Goal: Communication & Community: Share content

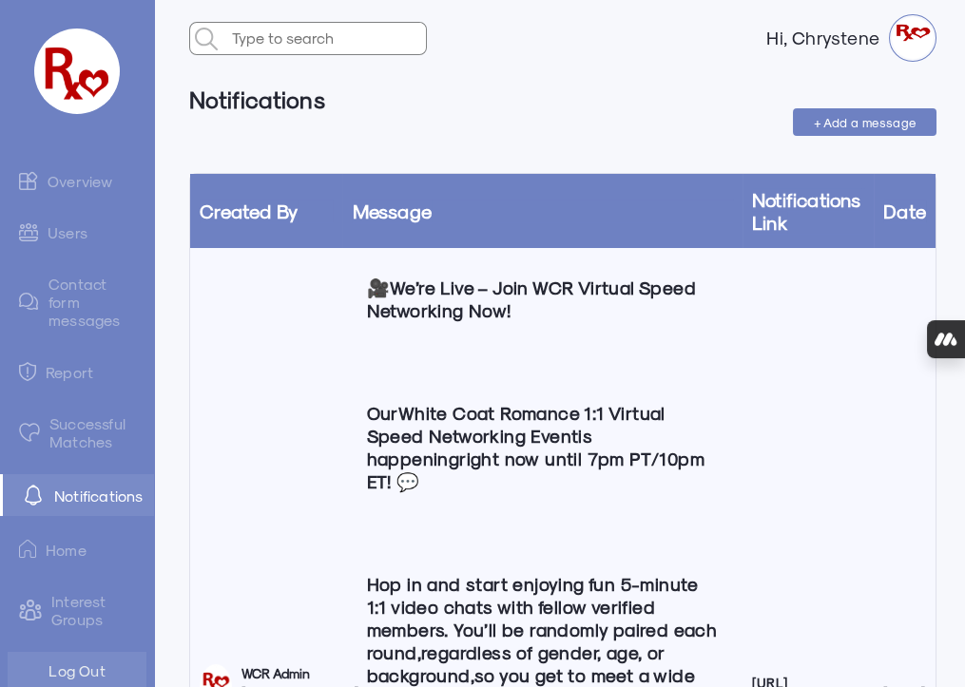
click at [839, 119] on span "+ Add a message" at bounding box center [865, 122] width 103 height 14
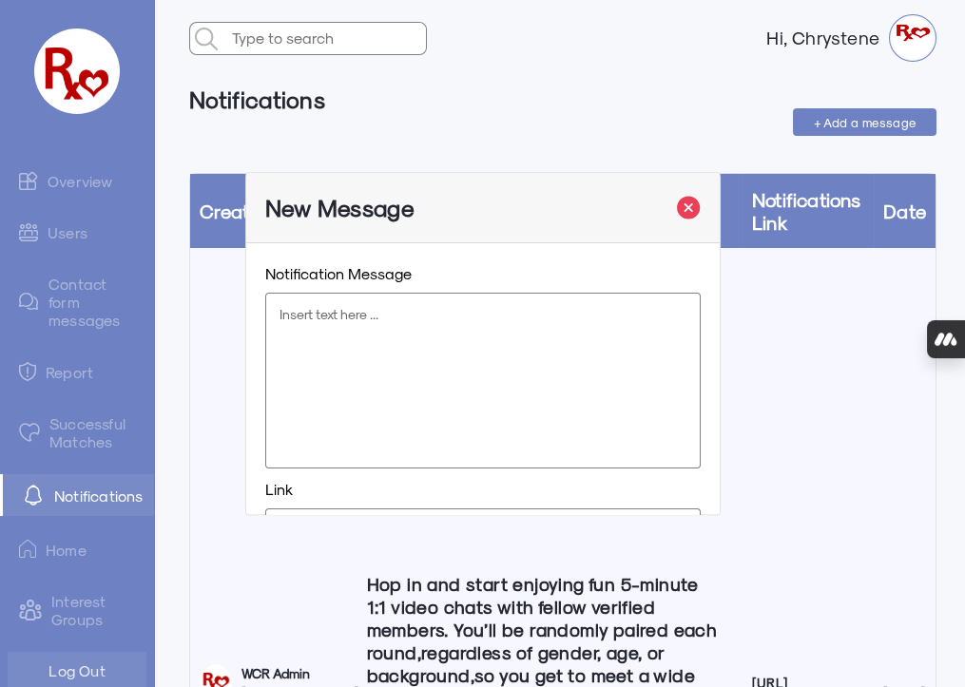
click at [312, 319] on p at bounding box center [482, 314] width 405 height 19
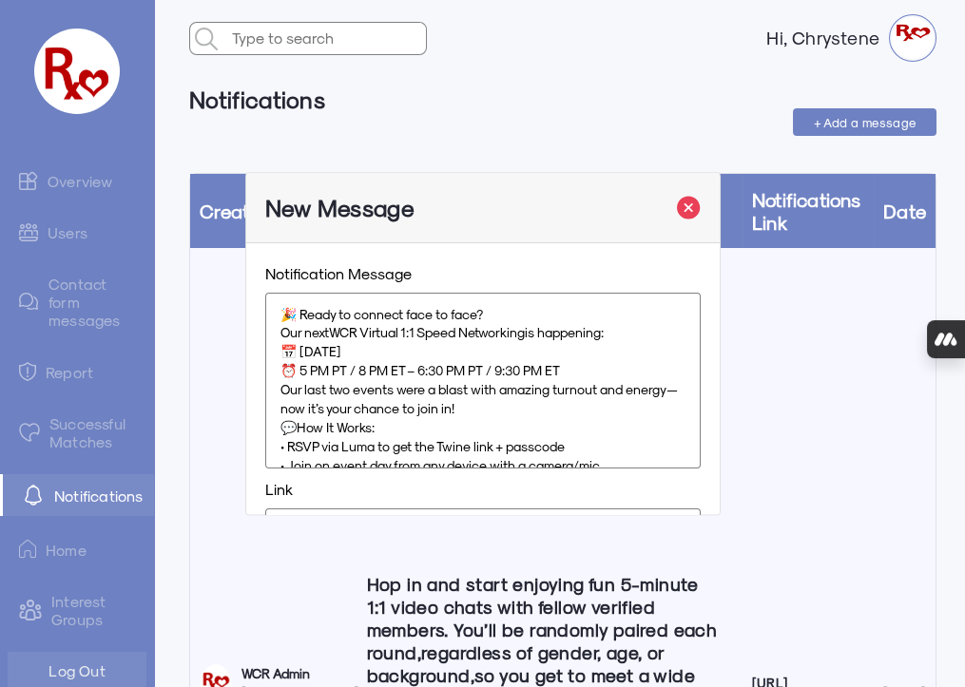
click at [487, 312] on p "🎉 Ready to connect face to face?" at bounding box center [482, 314] width 405 height 19
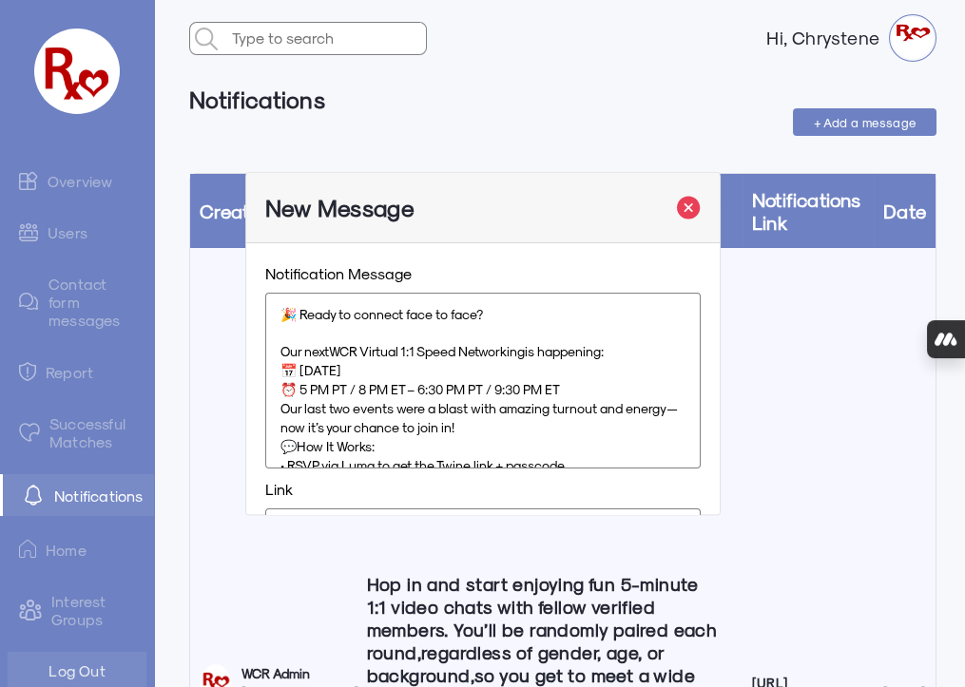
click at [620, 352] on p "Our next WCR Virtual 1:1 Speed Networking is happening:" at bounding box center [482, 352] width 405 height 19
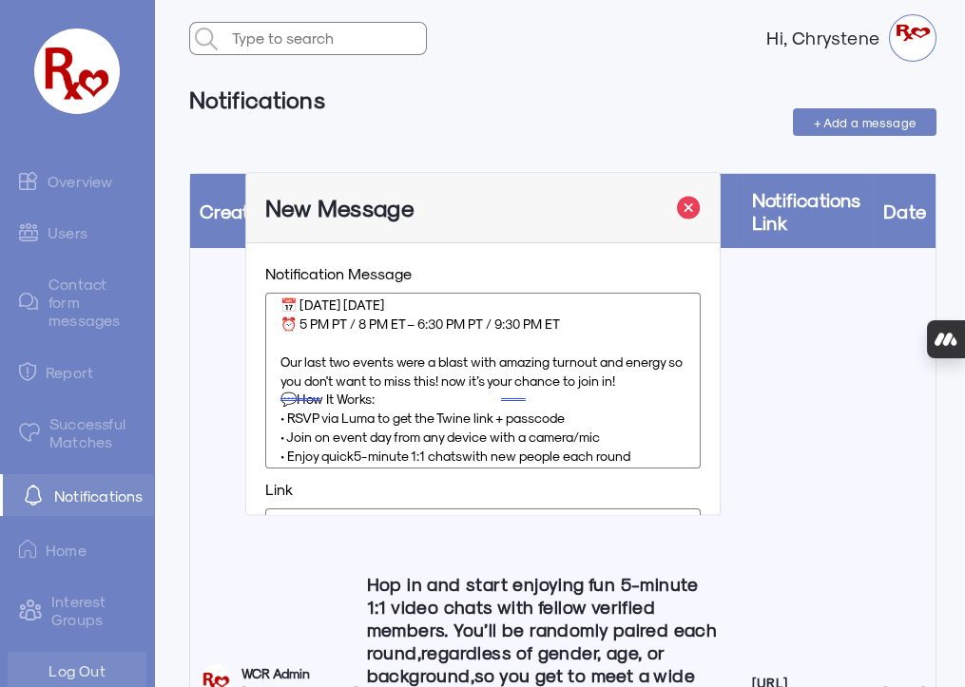
scroll to position [110, 0]
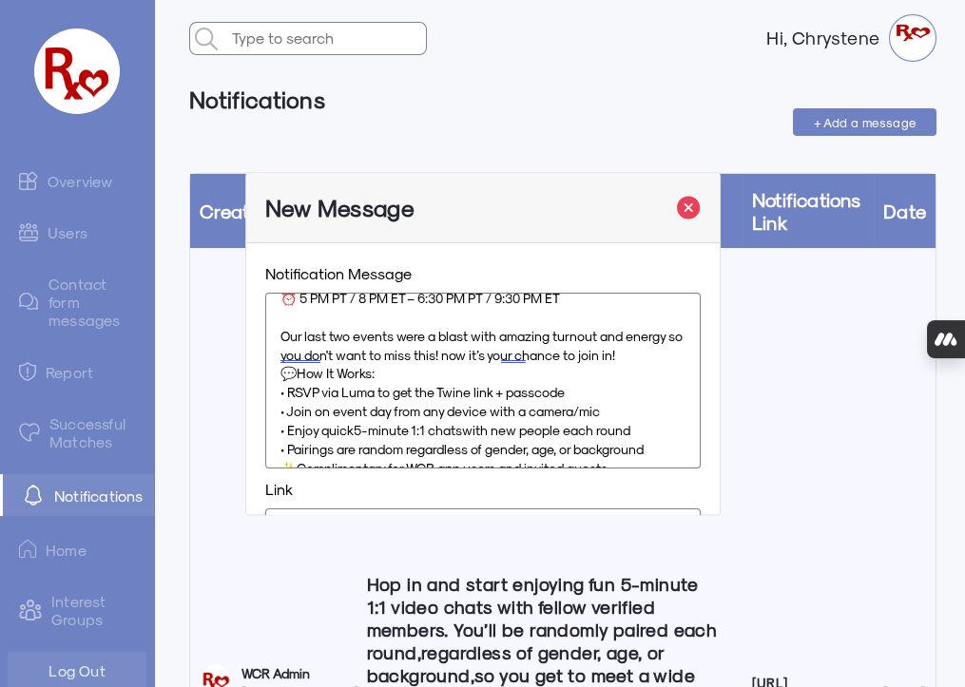
click at [300, 365] on p "Our last two events were a blast with amazing turnout and energy so you don't w…" at bounding box center [482, 346] width 405 height 38
click at [287, 365] on p "Our last two events were a blast with amazing turnout and energy so you don't w…" at bounding box center [482, 346] width 405 height 38
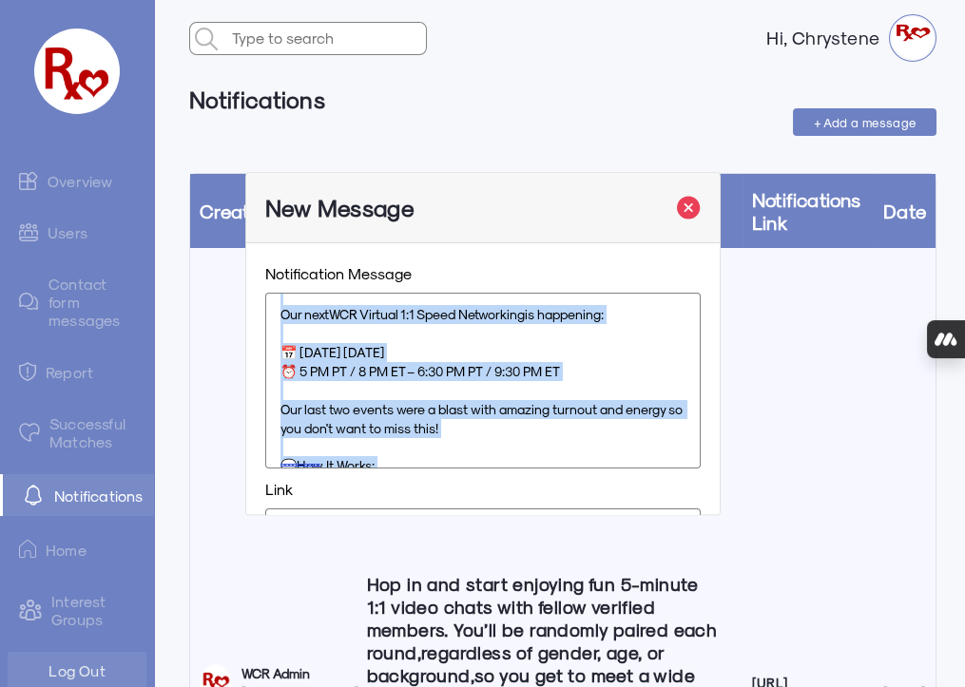
scroll to position [169, 0]
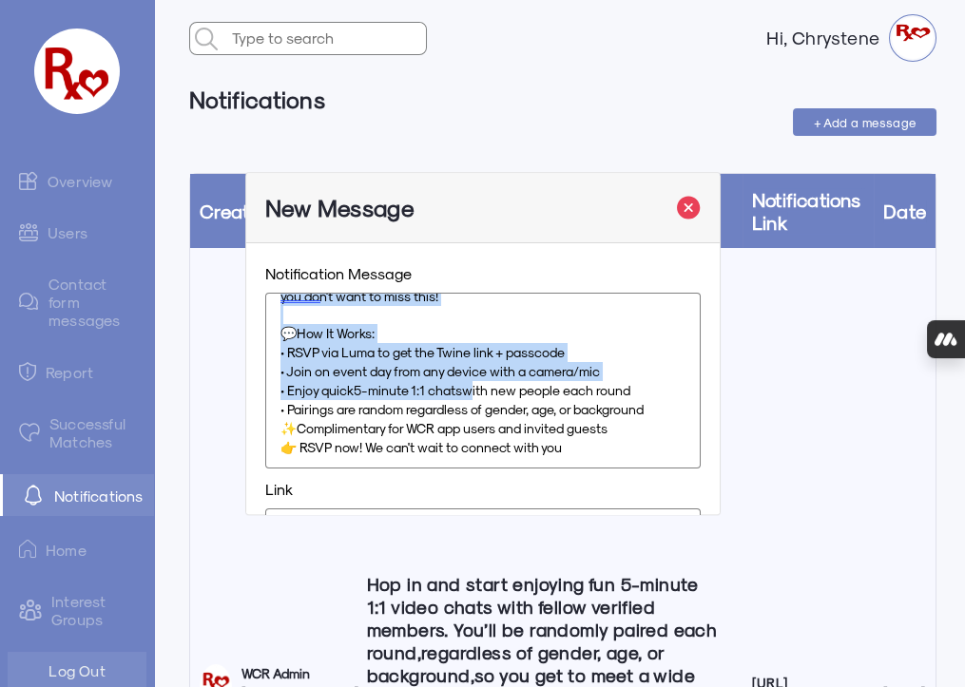
drag, startPoint x: 280, startPoint y: 314, endPoint x: 642, endPoint y: 451, distance: 387.3
click at [642, 451] on div "🎉 Ready to connect face to face? Our next WCR Virtual 1:1 Speed Networking is h…" at bounding box center [482, 381] width 435 height 176
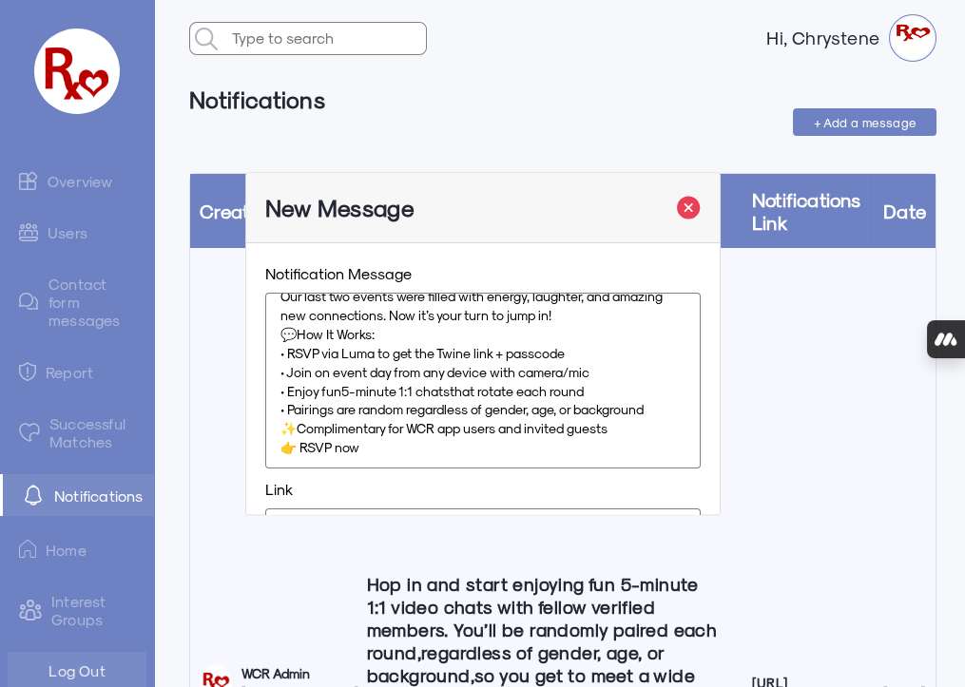
scroll to position [0, 0]
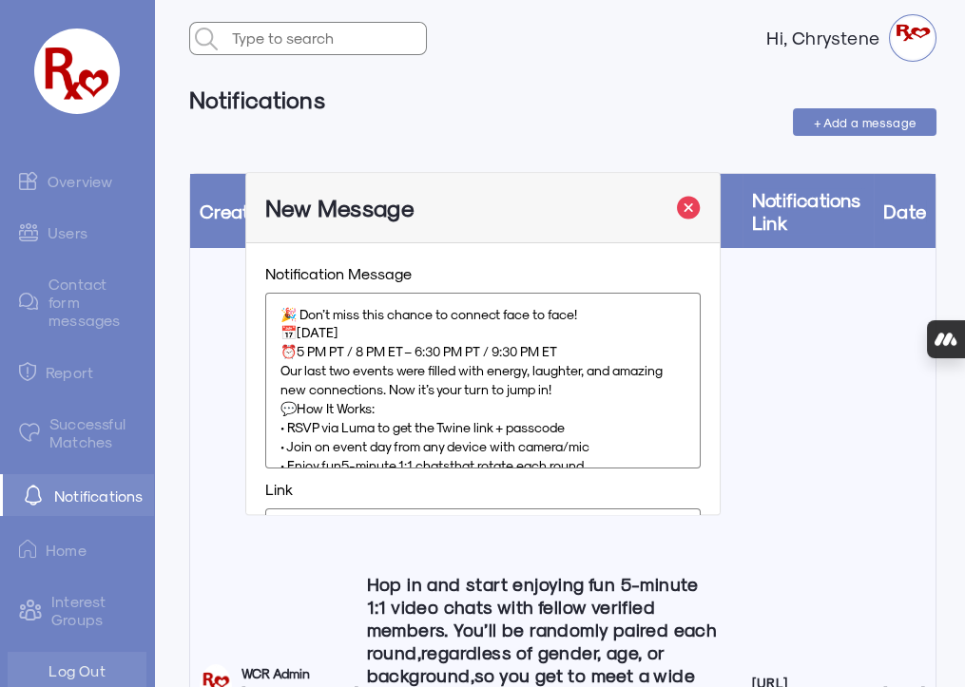
click at [586, 315] on p "🎉 Don’t miss this chance to connect face to face!" at bounding box center [482, 314] width 405 height 19
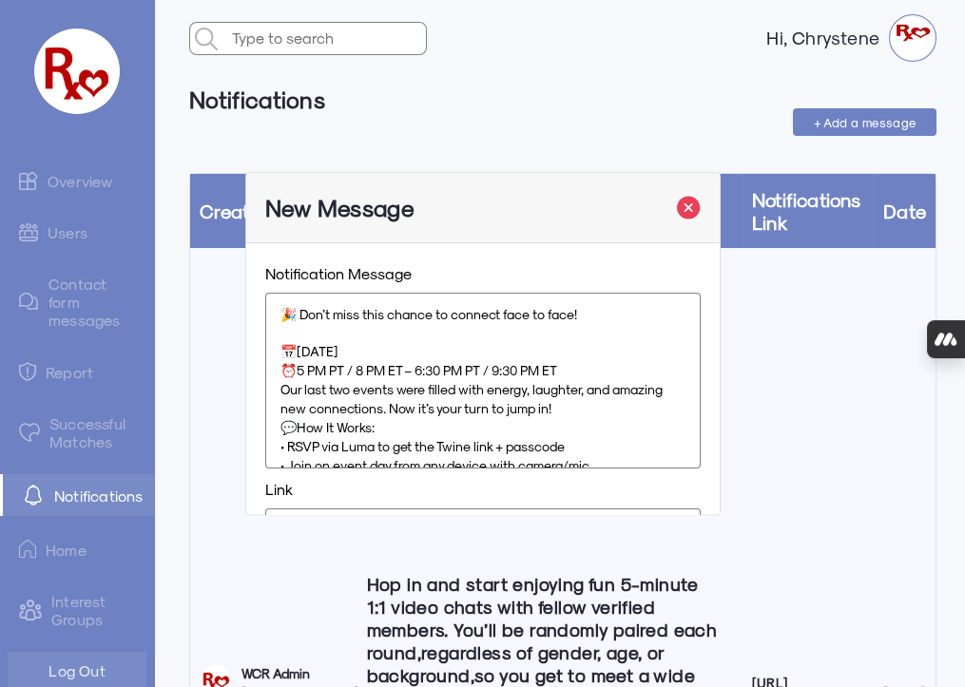
click at [303, 351] on strong "[DATE]" at bounding box center [317, 352] width 41 height 16
click at [580, 368] on p "⏰ 5 PM PT / 8 PM ET – 6:30 PM PT / 9:30 PM ET" at bounding box center [482, 370] width 405 height 19
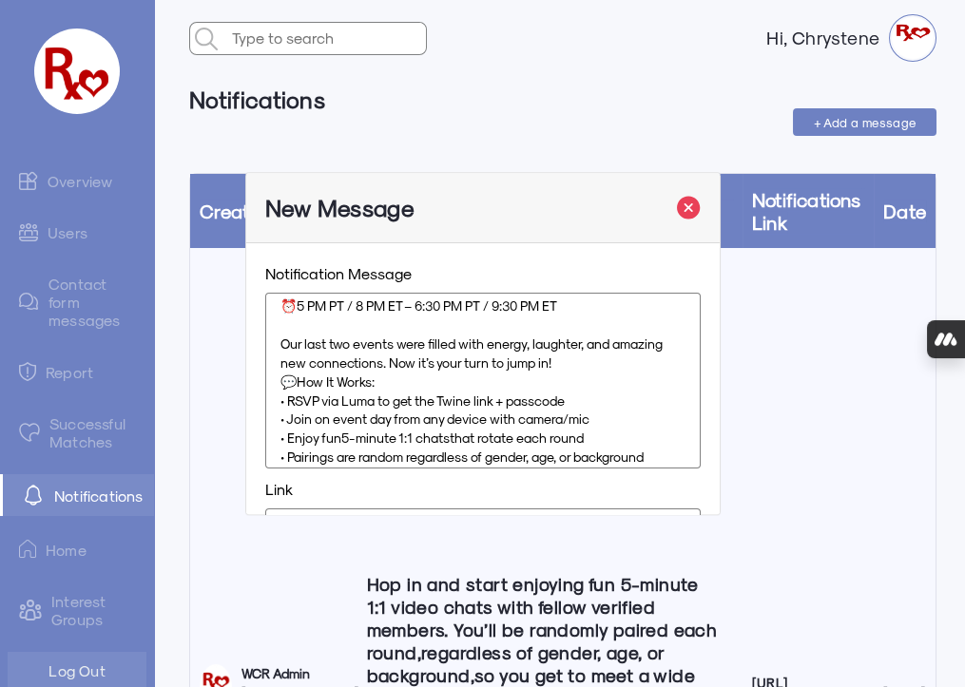
scroll to position [112, 0]
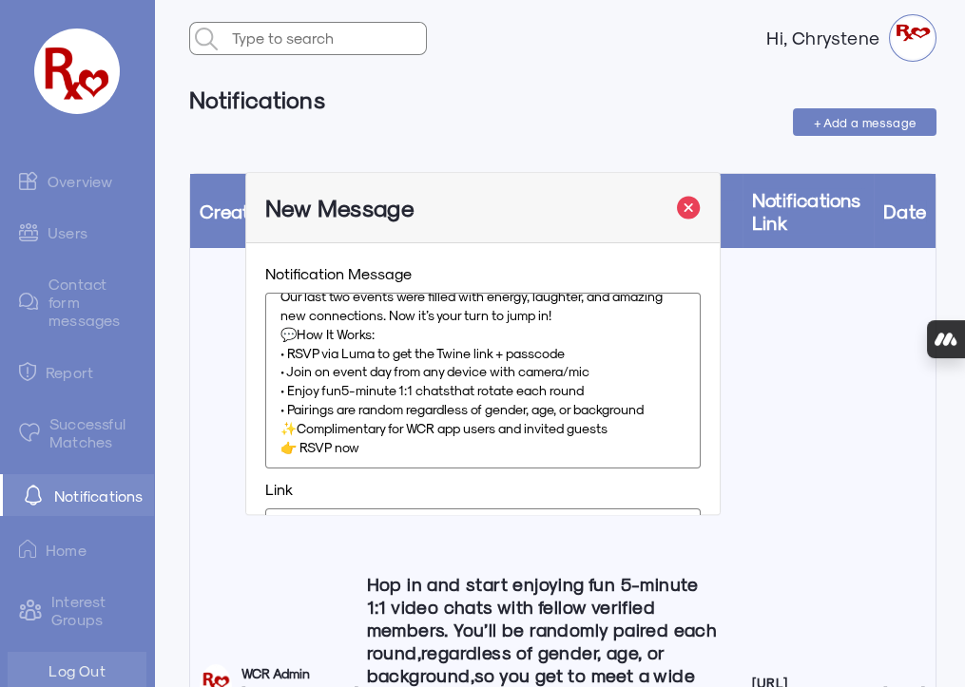
drag, startPoint x: 279, startPoint y: 381, endPoint x: 629, endPoint y: 470, distance: 361.8
click at [629, 470] on div "Notification Message 🎉 Don’t miss this chance to connect face to face! 📅 TOMORR…" at bounding box center [482, 422] width 473 height 359
click at [533, 315] on p "Our last two White Coat Romance Virtual 1:1 Speed Networking Events were filled…" at bounding box center [482, 296] width 405 height 57
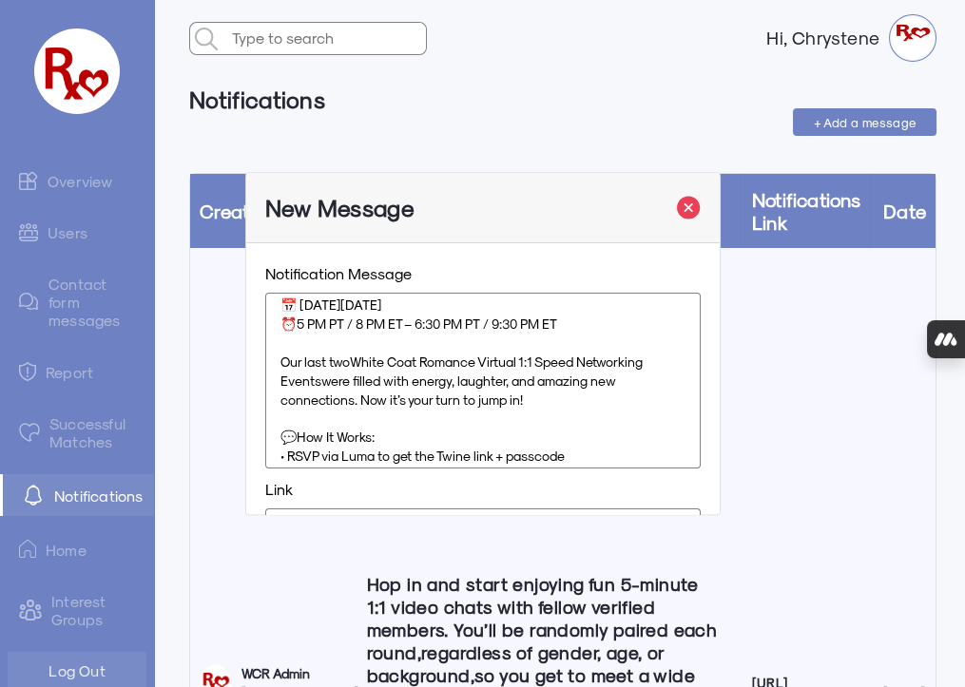
scroll to position [49, 0]
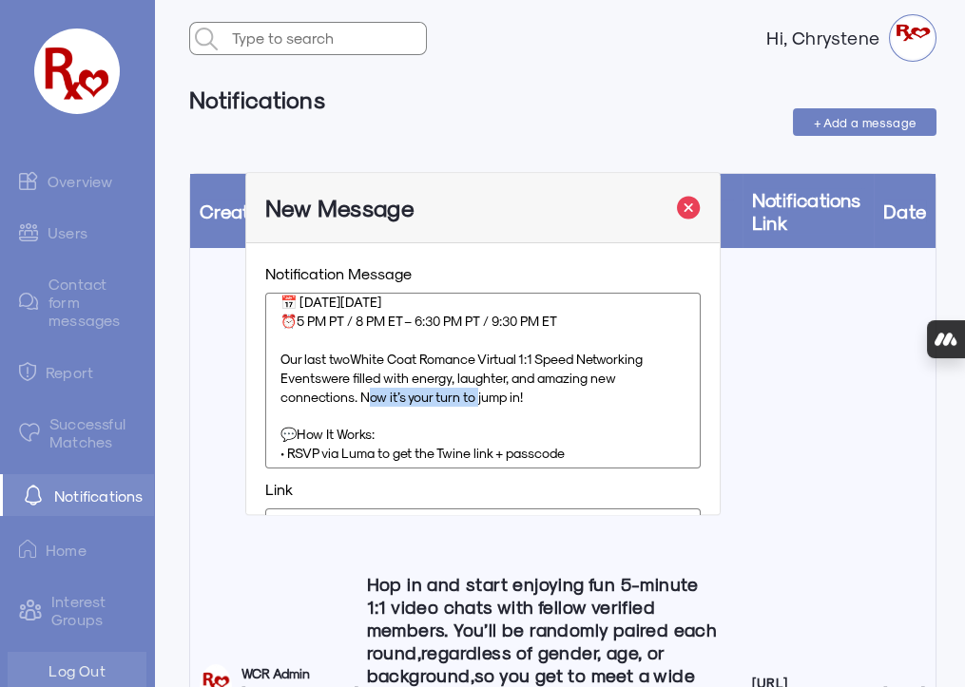
drag, startPoint x: 474, startPoint y: 396, endPoint x: 362, endPoint y: 396, distance: 112.2
click at [362, 396] on p "Our last two White Coat Romance Virtual 1:1 Speed Networking Events were filled…" at bounding box center [482, 378] width 405 height 57
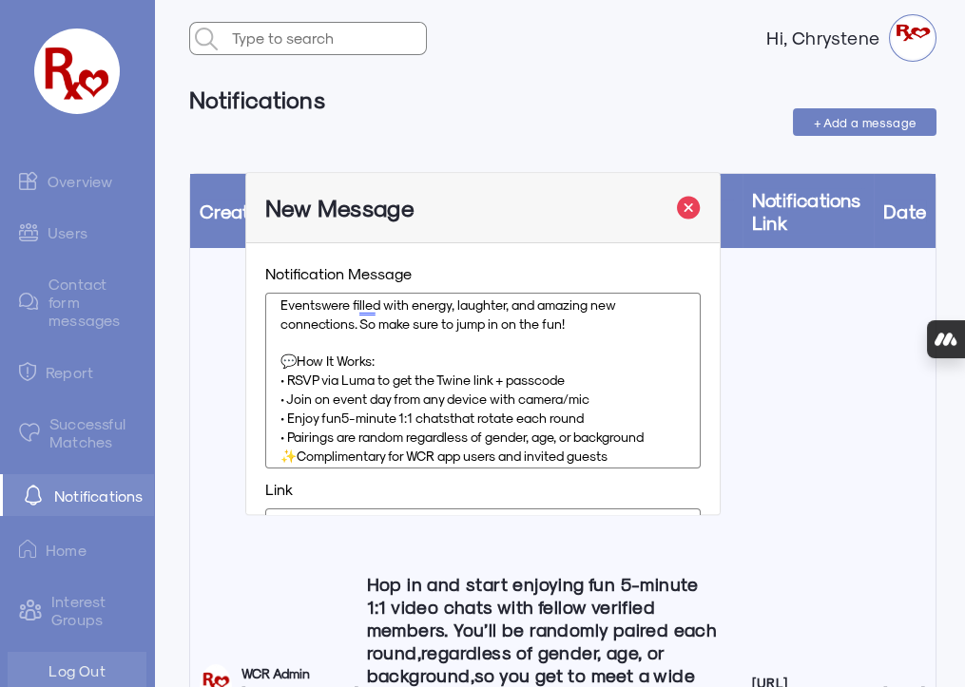
scroll to position [140, 0]
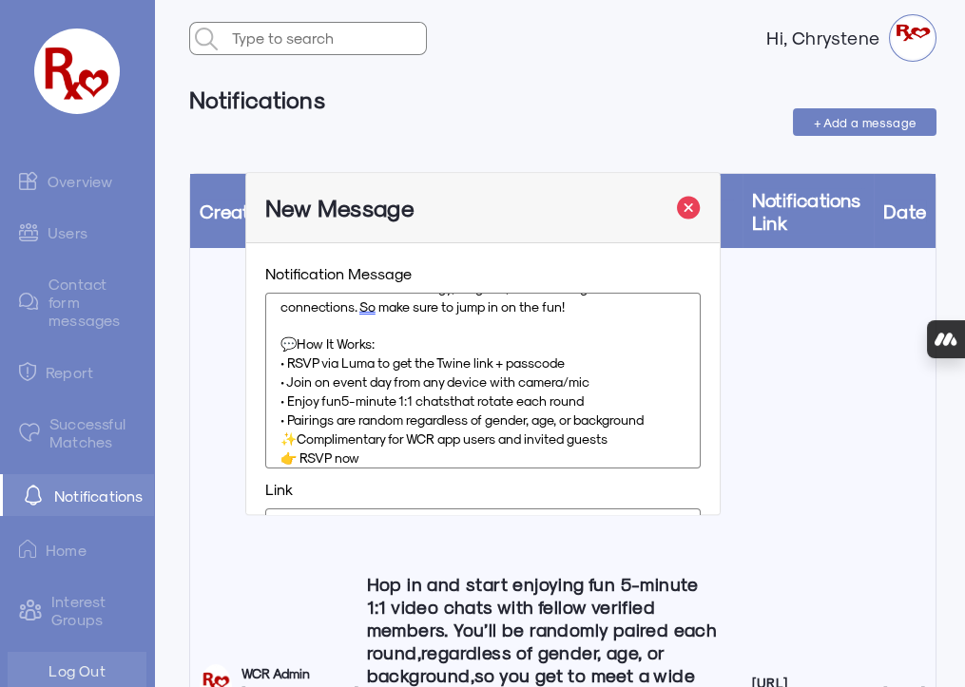
click at [386, 346] on p "💬 How It Works:" at bounding box center [482, 345] width 405 height 19
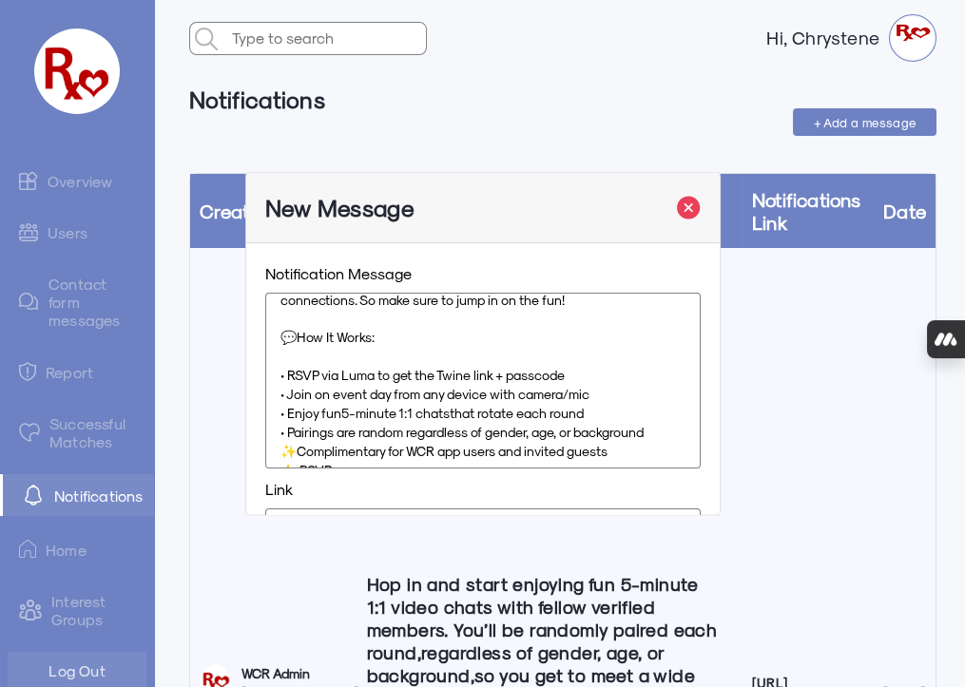
scroll to position [169, 0]
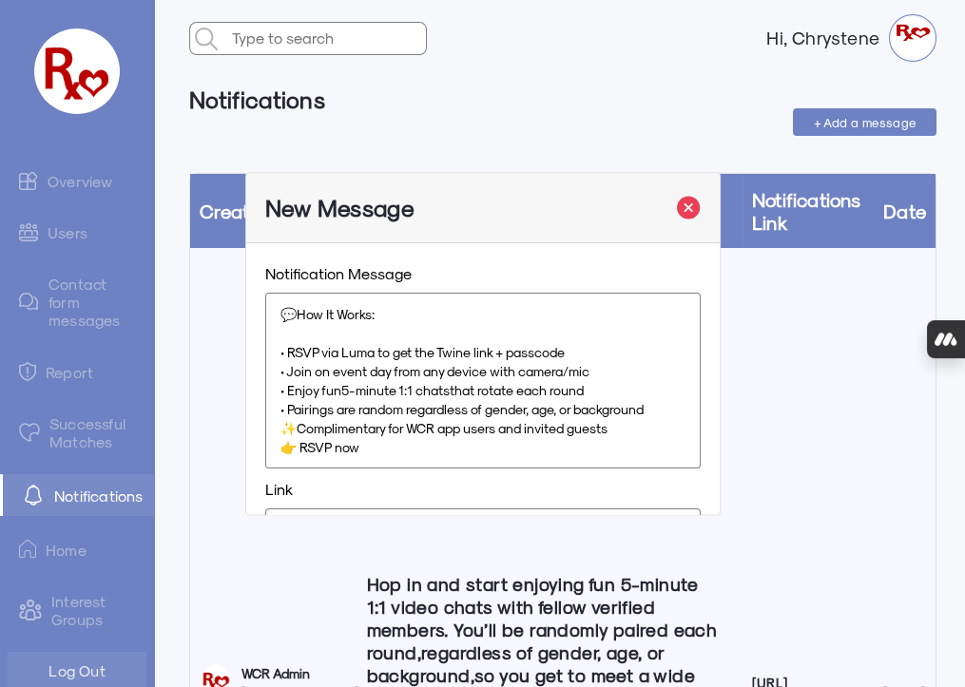
click at [650, 409] on p "• Pairings are random regardless of gender, age, or background" at bounding box center [482, 409] width 405 height 19
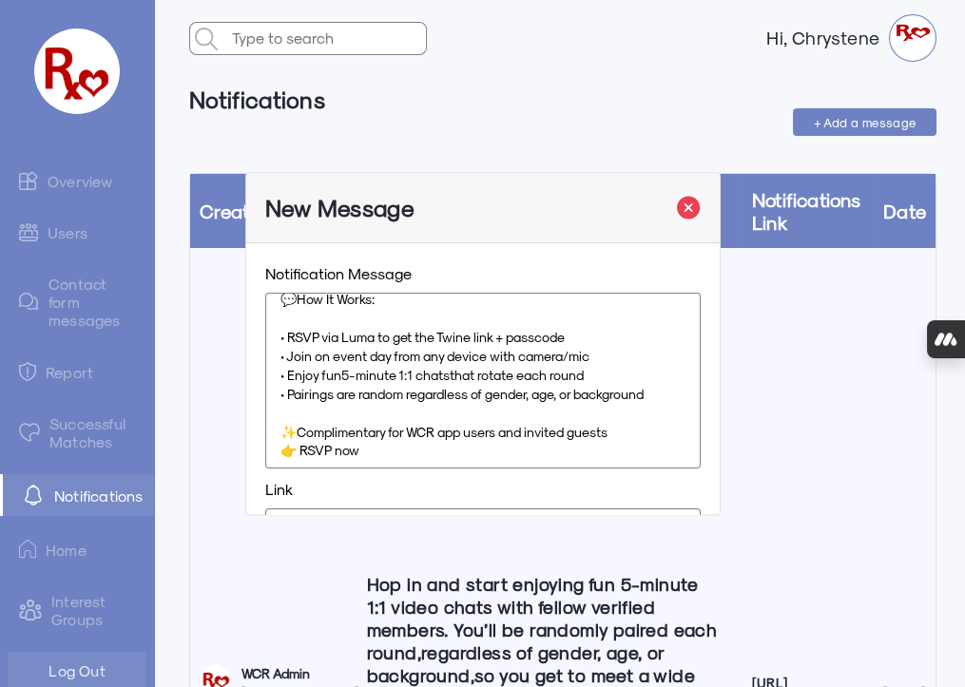
scroll to position [187, 0]
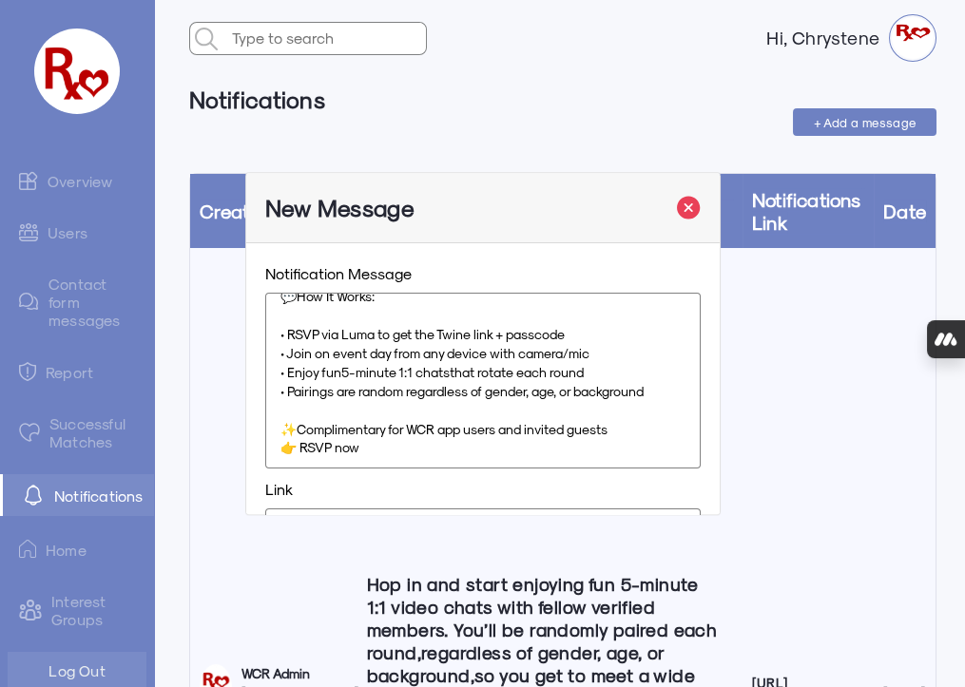
click at [608, 427] on strong "Complimentary for WCR app users and invited guests" at bounding box center [452, 429] width 311 height 16
click at [369, 445] on p "👉 RSVP now" at bounding box center [482, 448] width 405 height 19
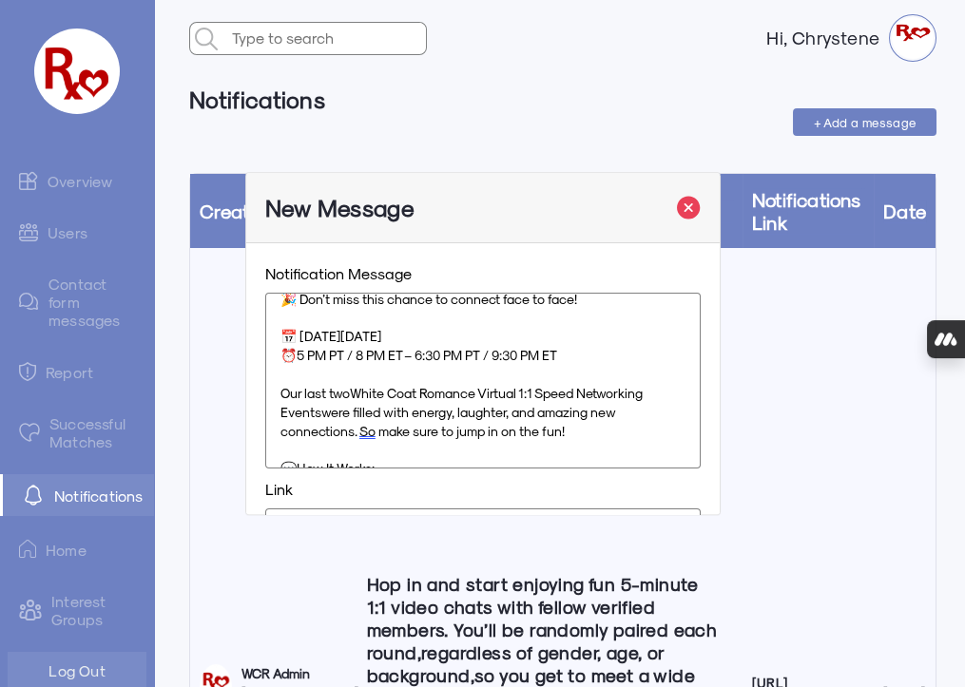
drag, startPoint x: 577, startPoint y: 431, endPoint x: 270, endPoint y: 396, distance: 309.0
click at [270, 396] on div "🎉 Don’t miss this chance to connect face to face! 📅 TOMORROW Sunday, August 24 …" at bounding box center [482, 381] width 435 height 176
copy p "Our last two White Coat Romance Virtual 1:1 Speed Networking Events were filled…"
click at [381, 334] on strong "[DATE]" at bounding box center [360, 337] width 41 height 16
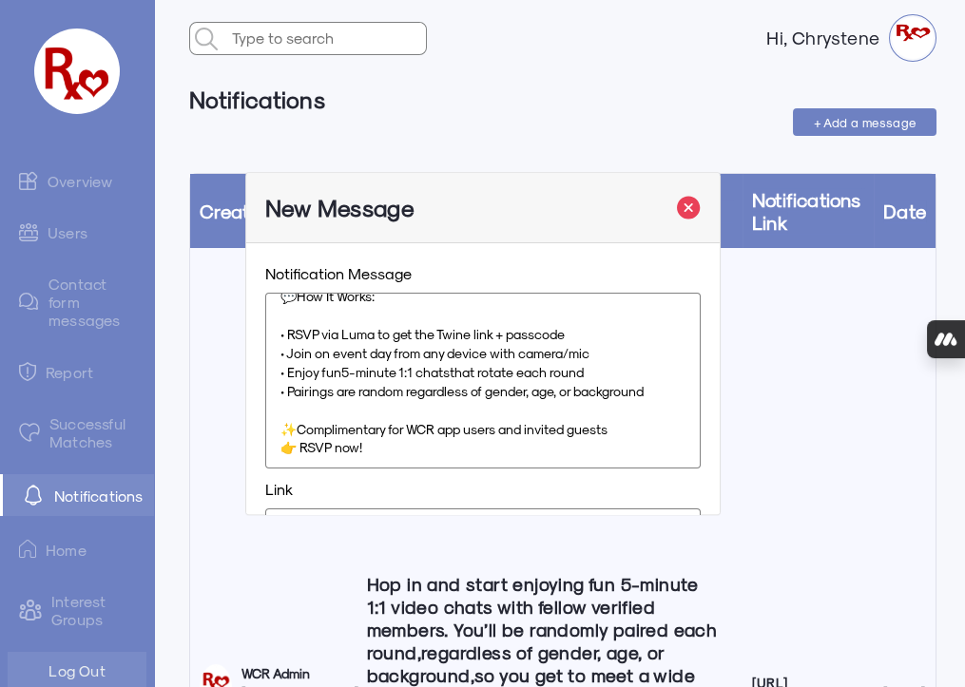
scroll to position [86, 0]
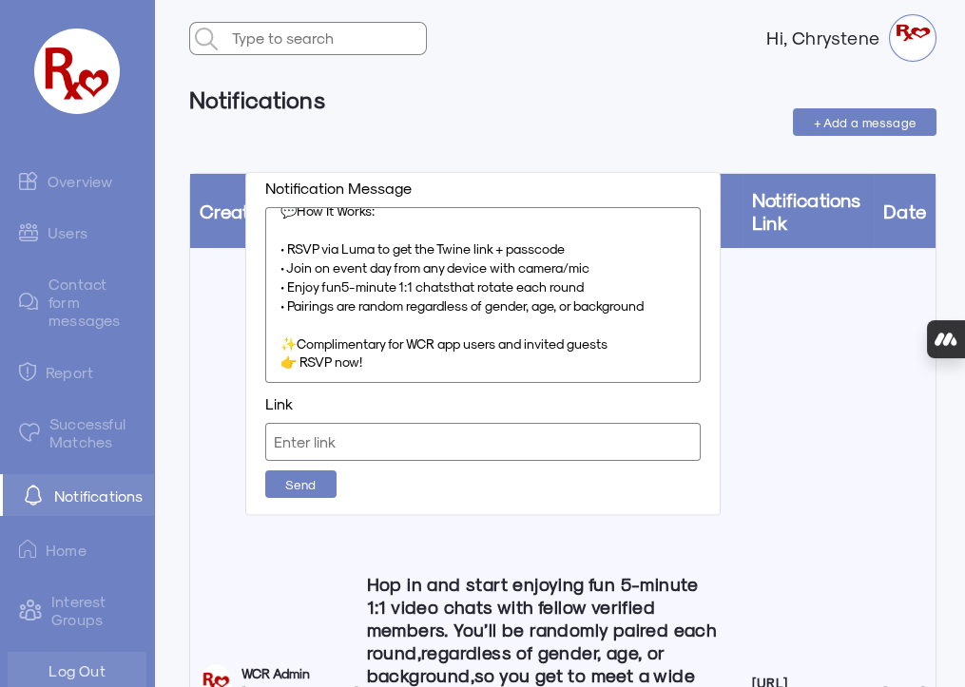
click at [307, 443] on input "text" at bounding box center [482, 442] width 435 height 38
paste input "[URL][DOMAIN_NAME]"
type input "[URL][DOMAIN_NAME]"
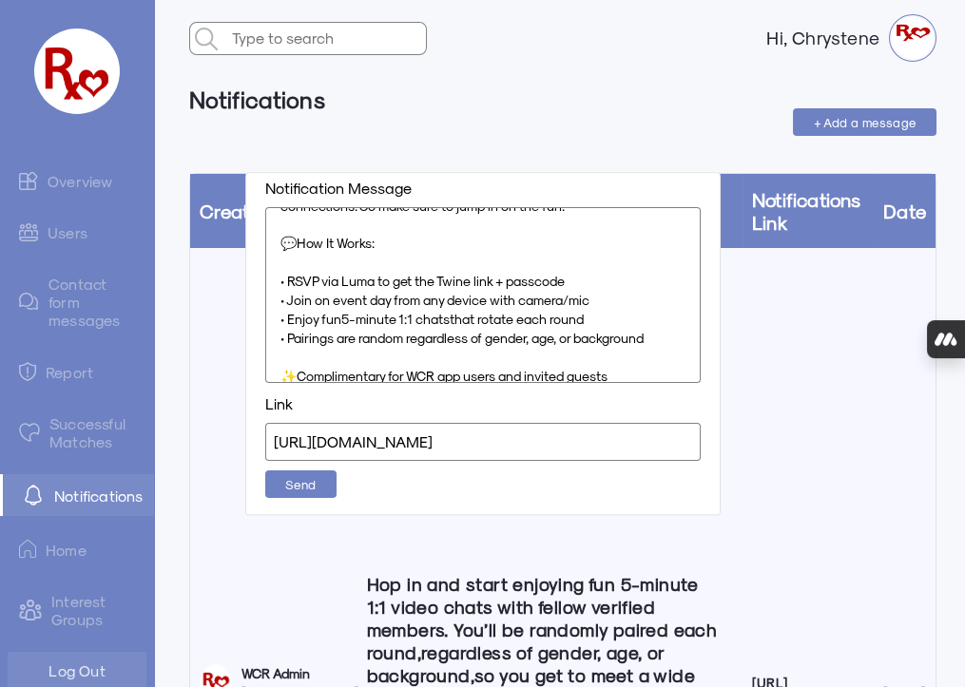
scroll to position [187, 0]
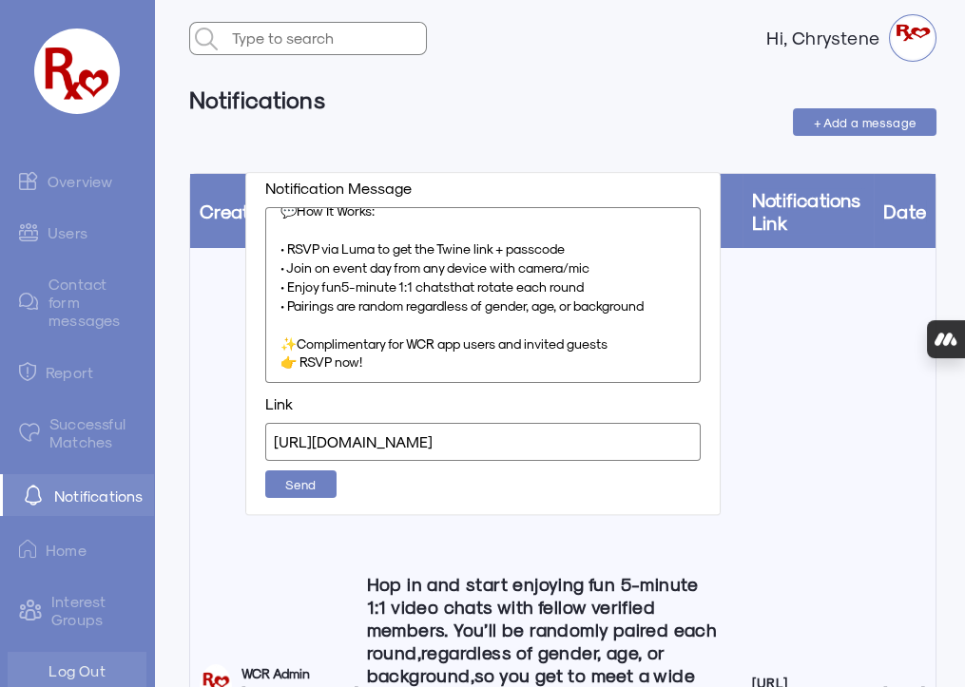
click at [309, 482] on span "Send" at bounding box center [300, 484] width 31 height 14
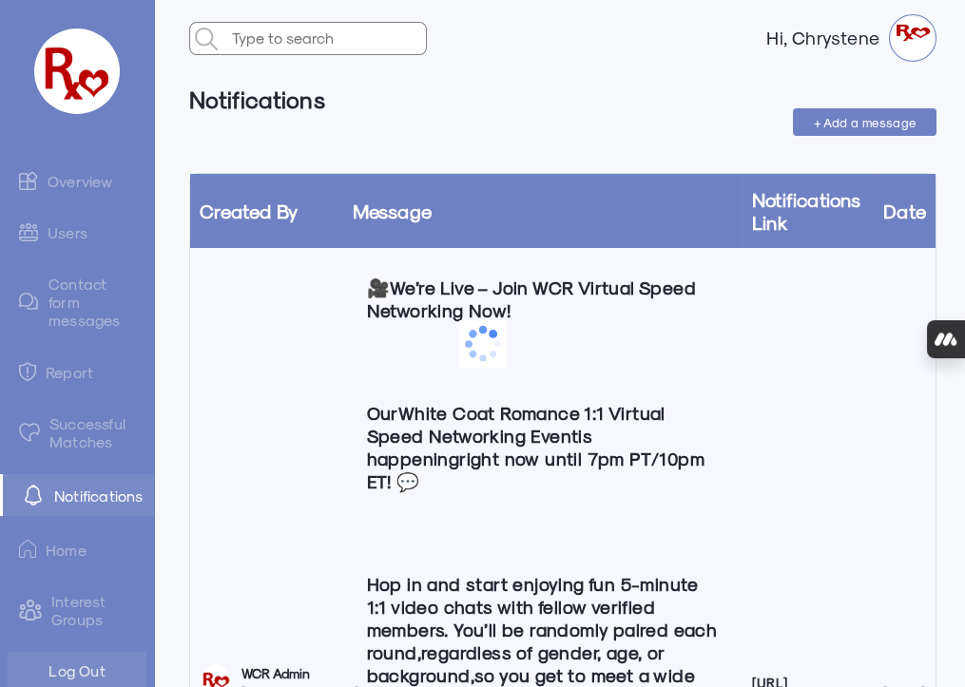
scroll to position [0, 0]
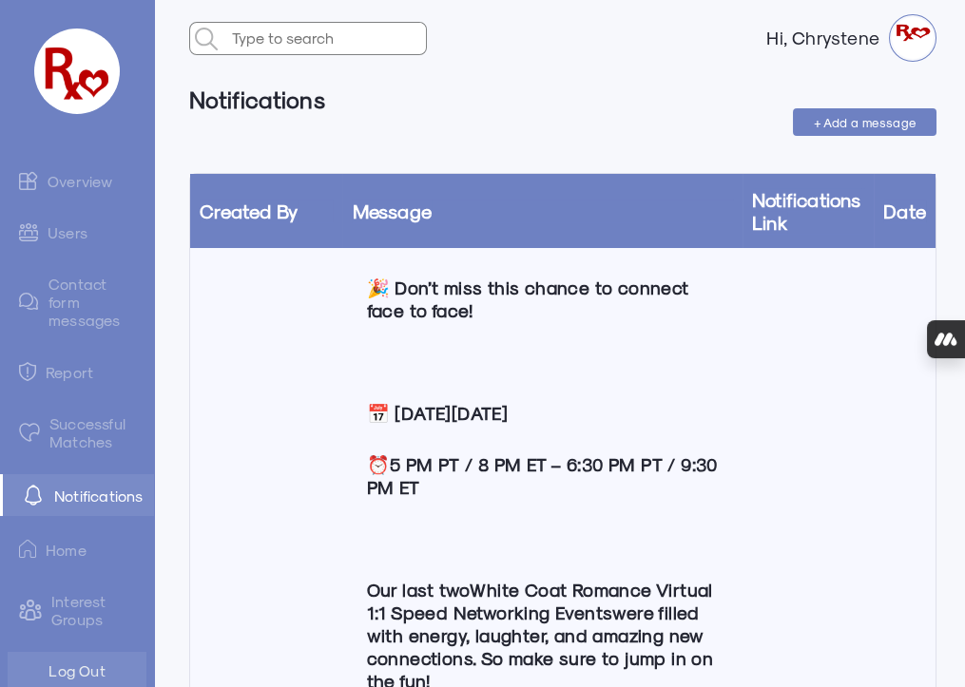
click at [66, 180] on link "Overview" at bounding box center [77, 181] width 154 height 38
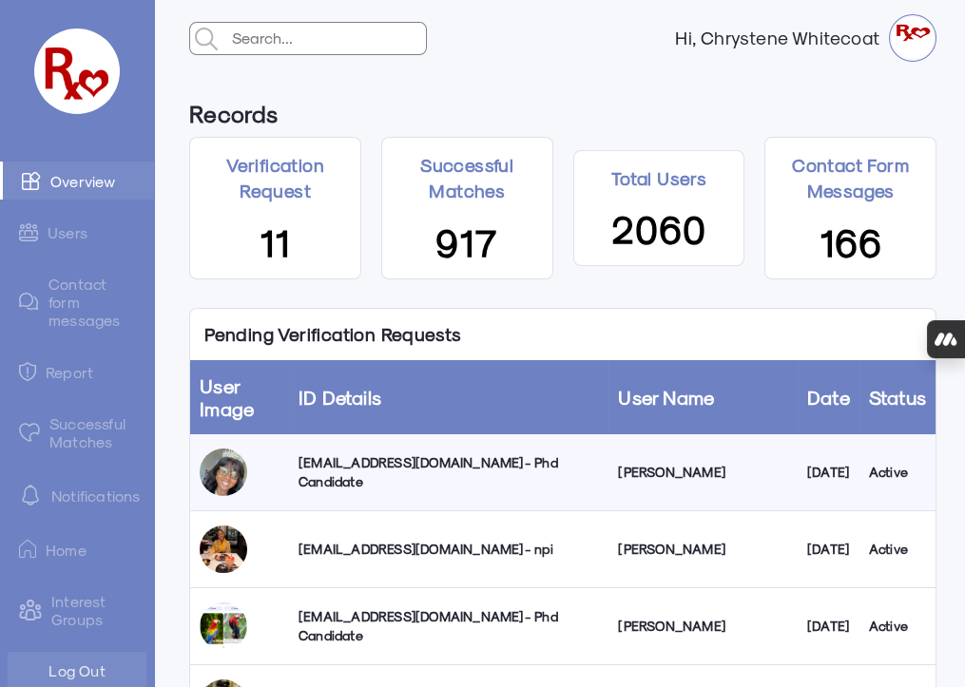
click at [58, 423] on link "Successful Matches" at bounding box center [77, 432] width 154 height 55
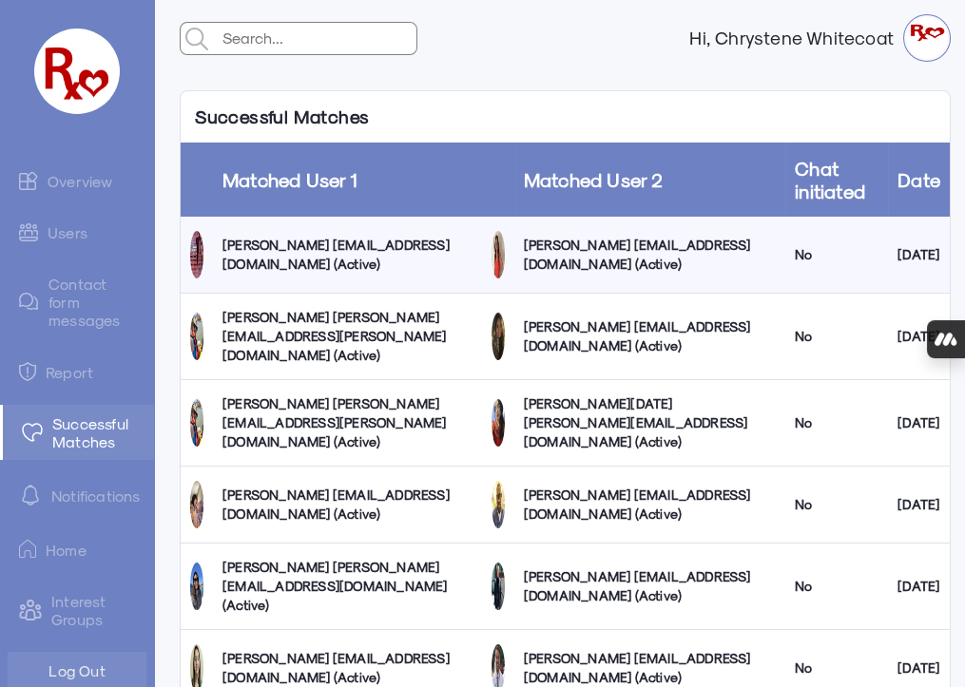
click at [66, 182] on link "Overview" at bounding box center [77, 181] width 154 height 38
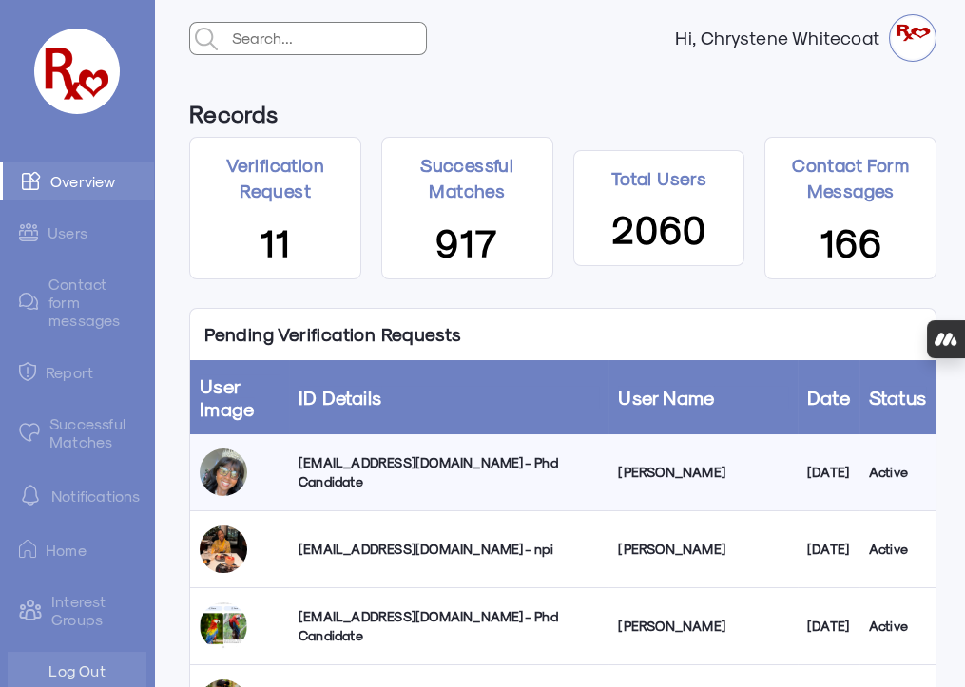
click at [93, 494] on link "Notifications" at bounding box center [77, 495] width 154 height 42
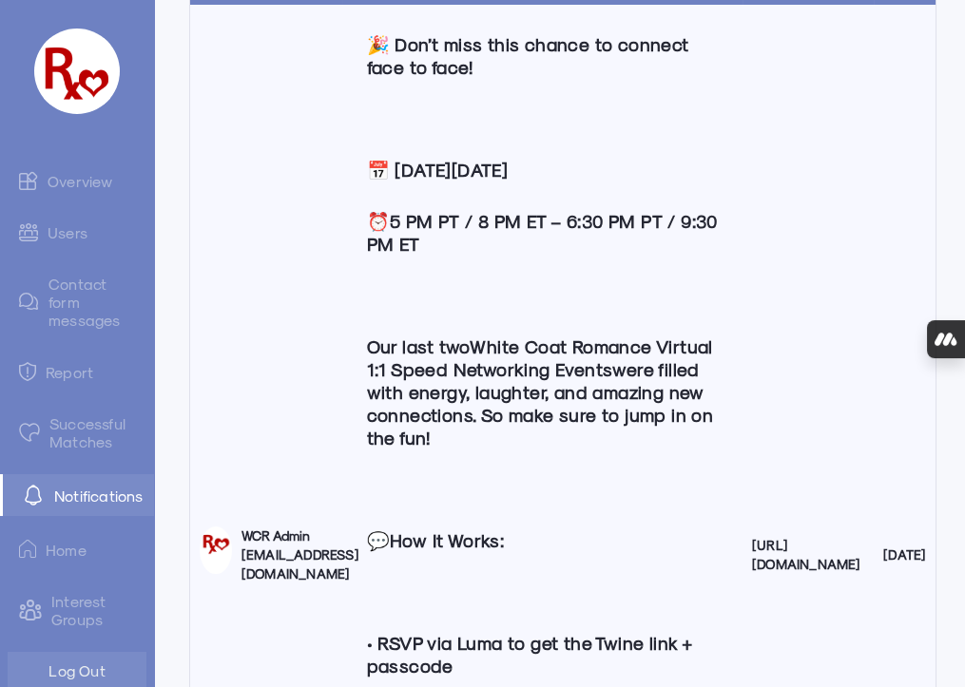
scroll to position [259, 0]
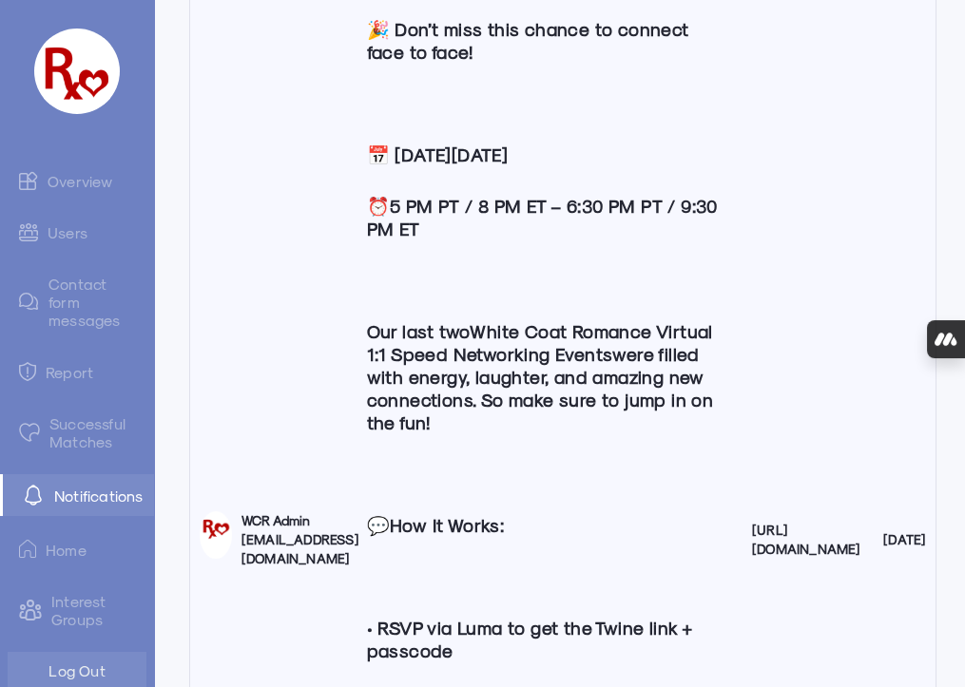
click at [558, 366] on p "Our last two White Coat Romance Virtual 1:1 Speed Networking Events were filled…" at bounding box center [542, 377] width 380 height 143
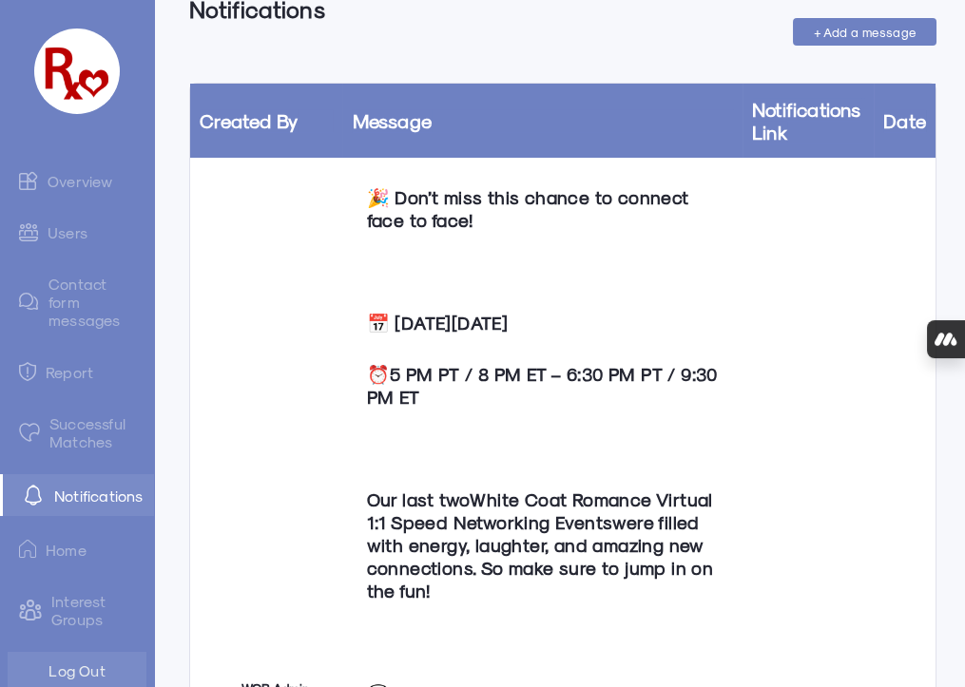
scroll to position [86, 0]
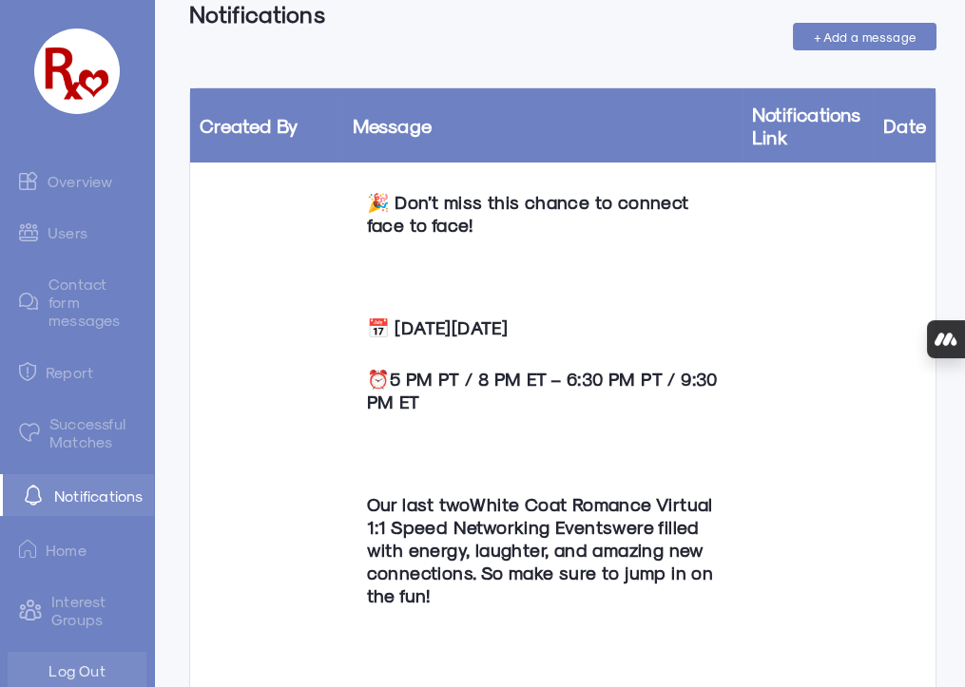
click at [631, 377] on p "⏰ 5 PM PT / 8 PM ET – 6:30 PM PT / 9:30 PM ET" at bounding box center [542, 391] width 380 height 74
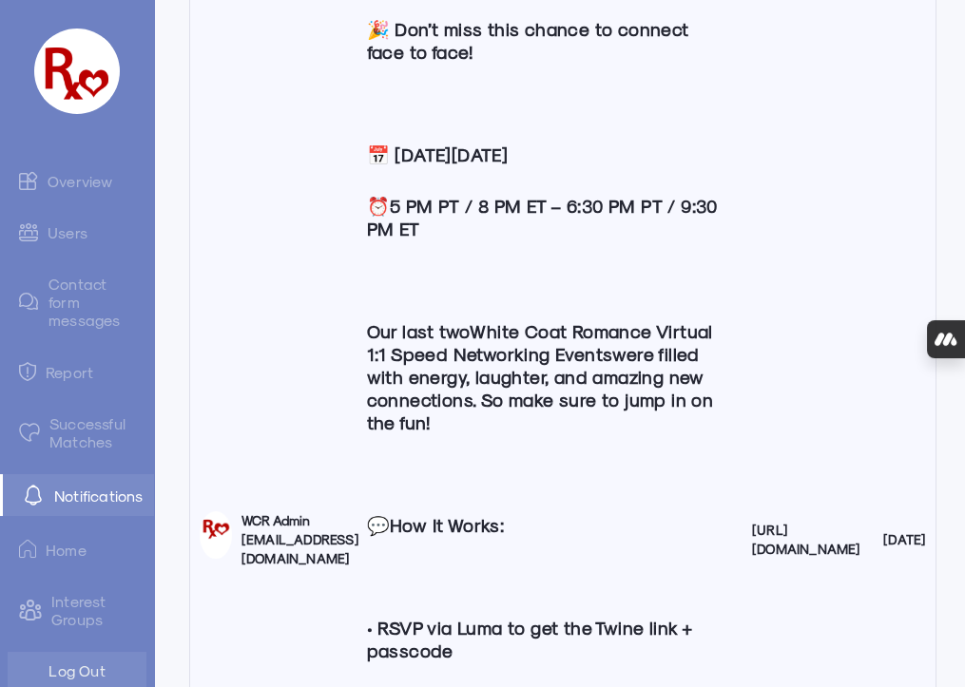
scroll to position [0, 0]
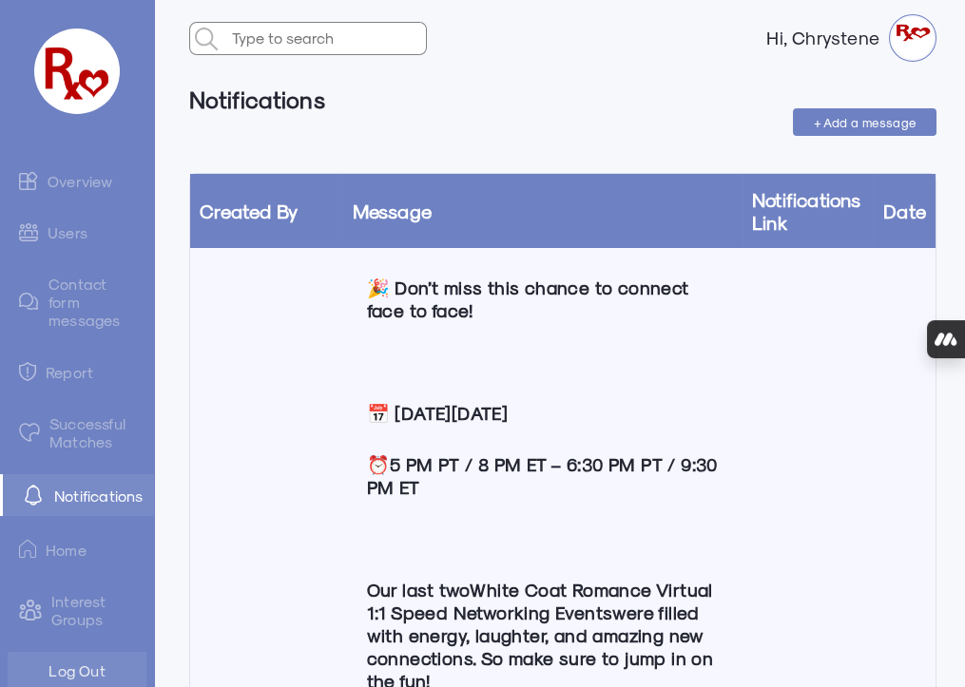
click at [868, 126] on span "+ Add a message" at bounding box center [865, 122] width 103 height 14
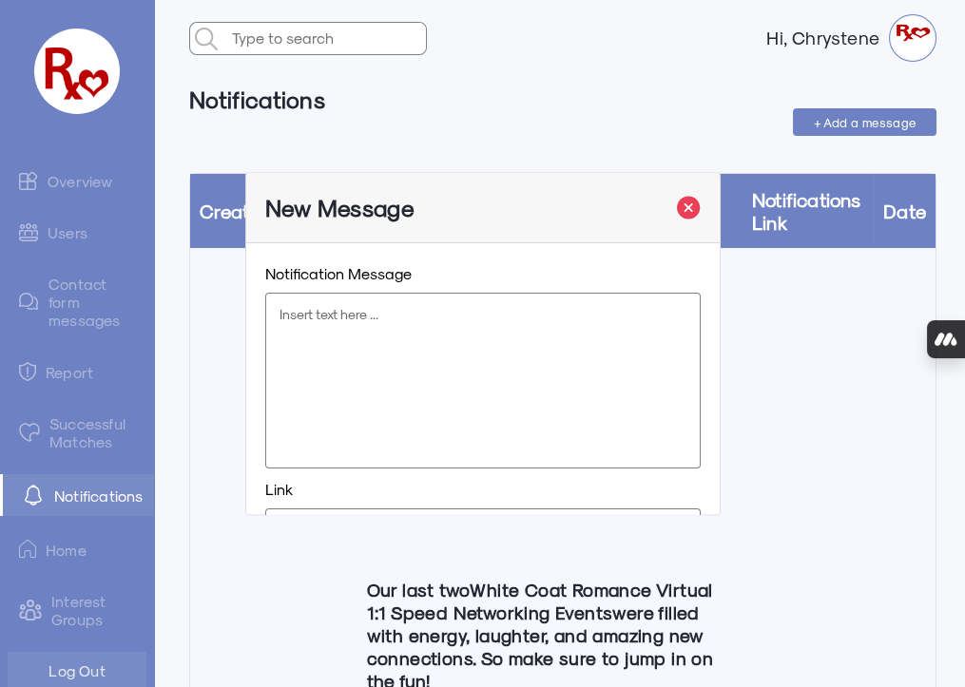
click at [375, 317] on p at bounding box center [482, 314] width 405 height 19
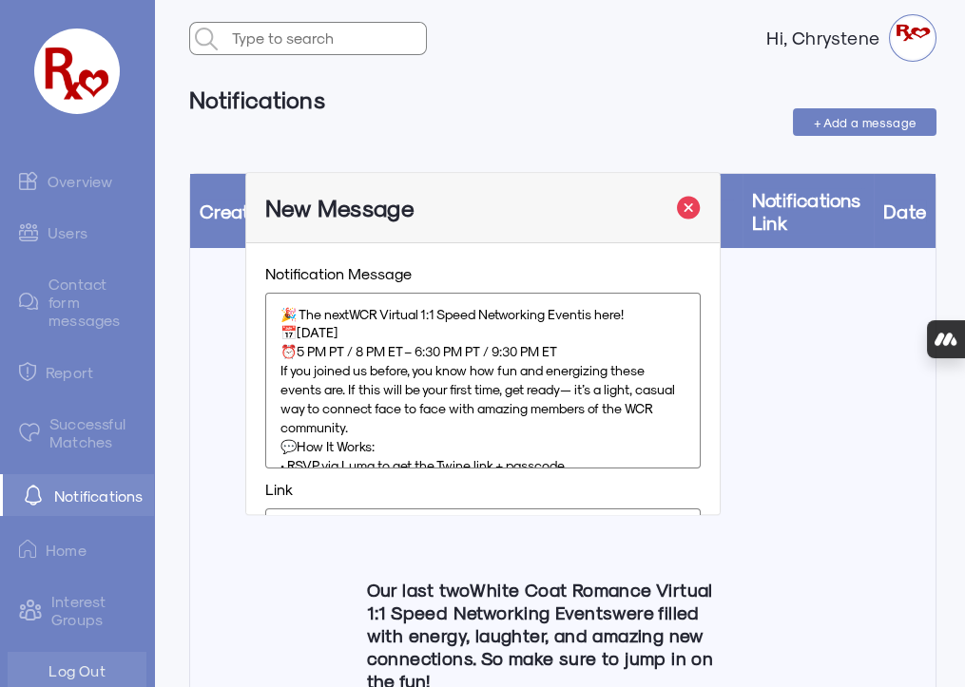
click at [283, 315] on p "🎉 The next WCR Virtual 1:1 Speed Networking Event is here!" at bounding box center [482, 314] width 405 height 19
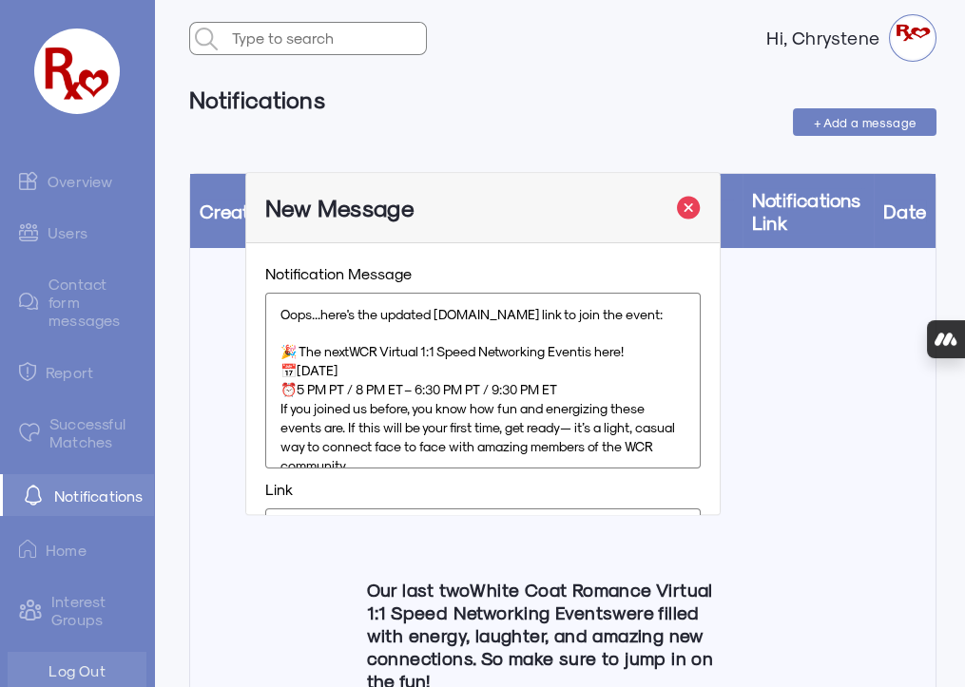
click at [632, 352] on p "🎉 The next WCR Virtual 1:1 Speed Networking Event is here!" at bounding box center [482, 352] width 405 height 19
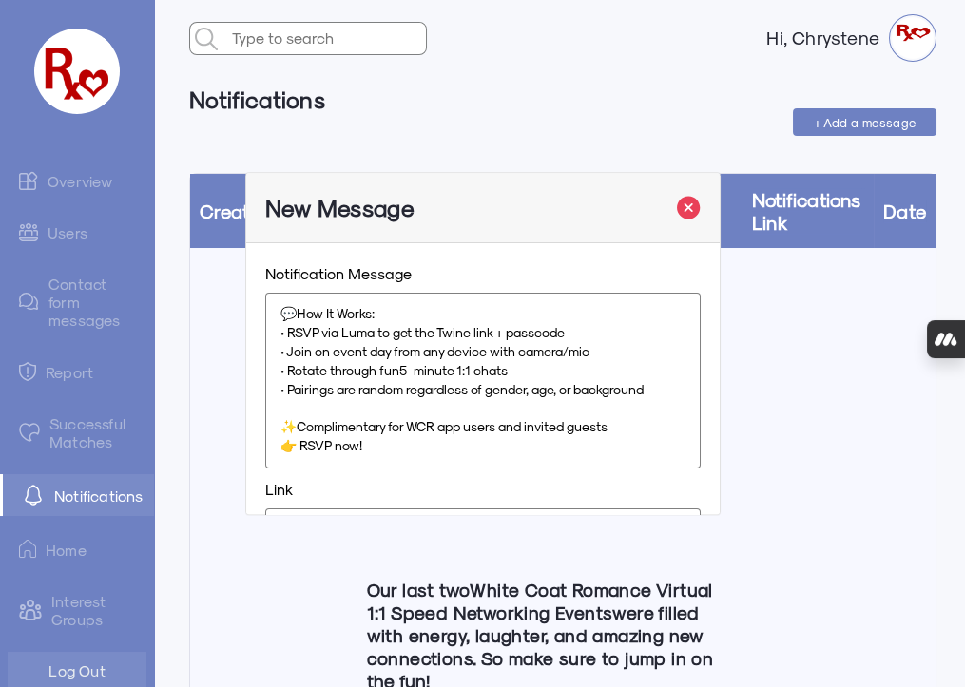
scroll to position [86, 0]
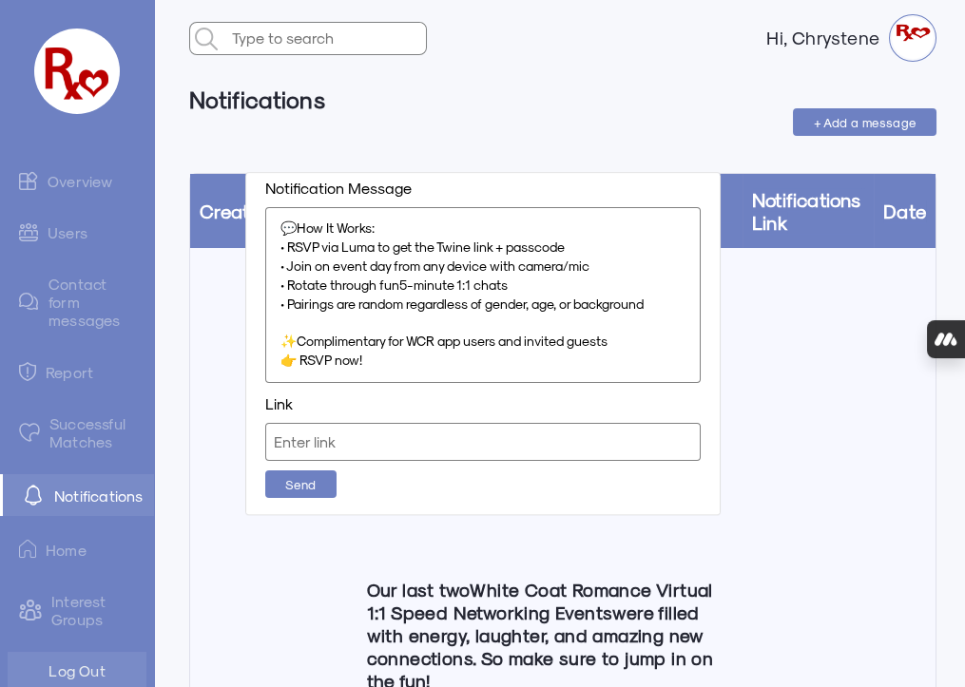
click at [386, 450] on input "text" at bounding box center [482, 442] width 435 height 38
paste input "[URL][DOMAIN_NAME]"
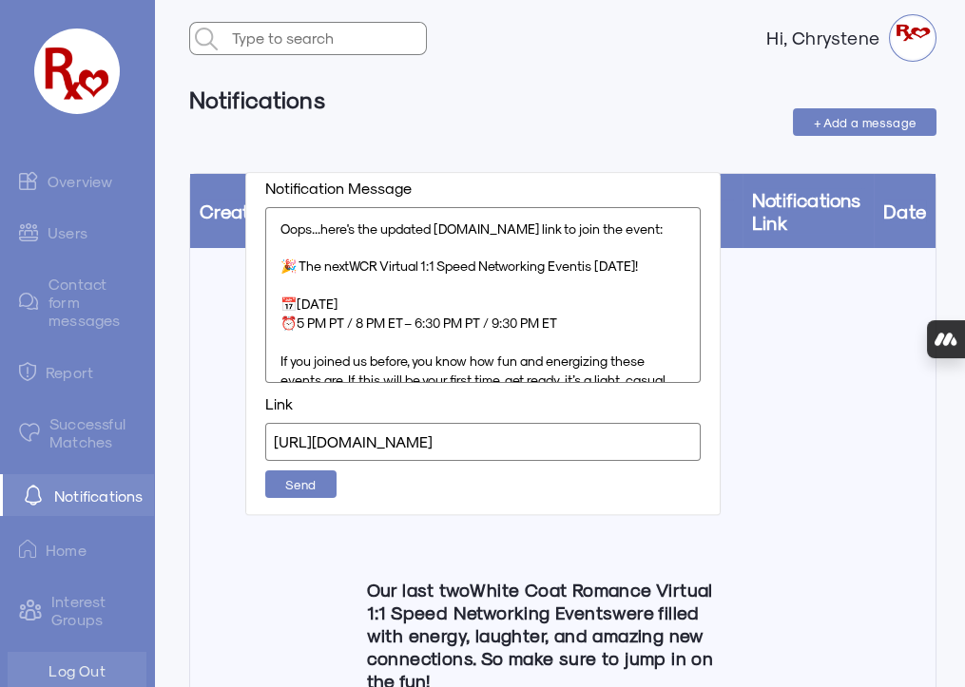
type input "[URL][DOMAIN_NAME]"
click at [526, 230] on p "Oops...here's the updated [DOMAIN_NAME] link to join the event:" at bounding box center [482, 229] width 405 height 19
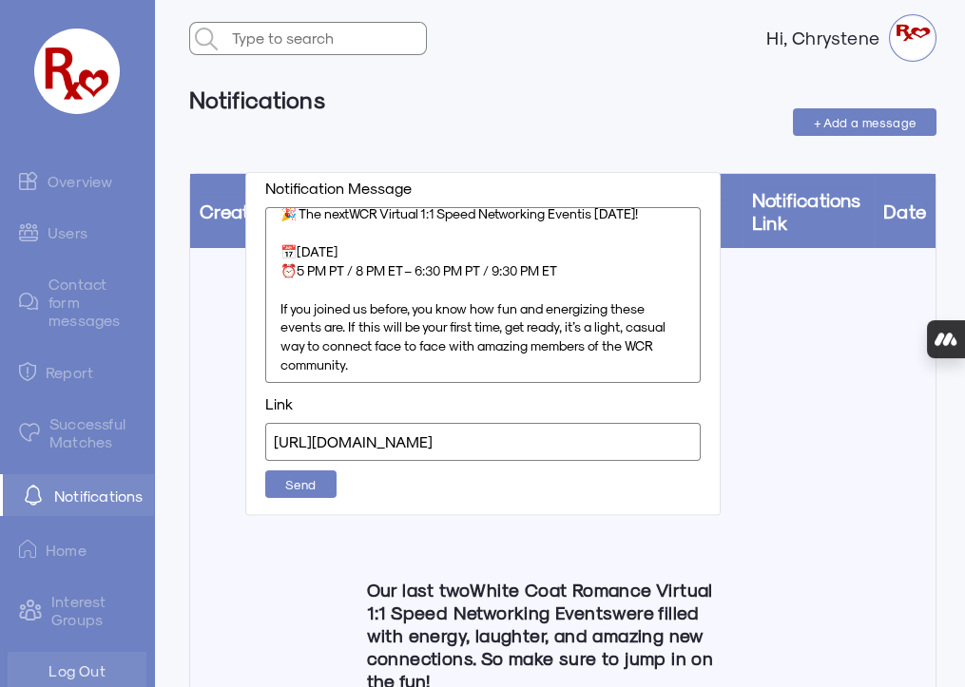
scroll to position [158, 0]
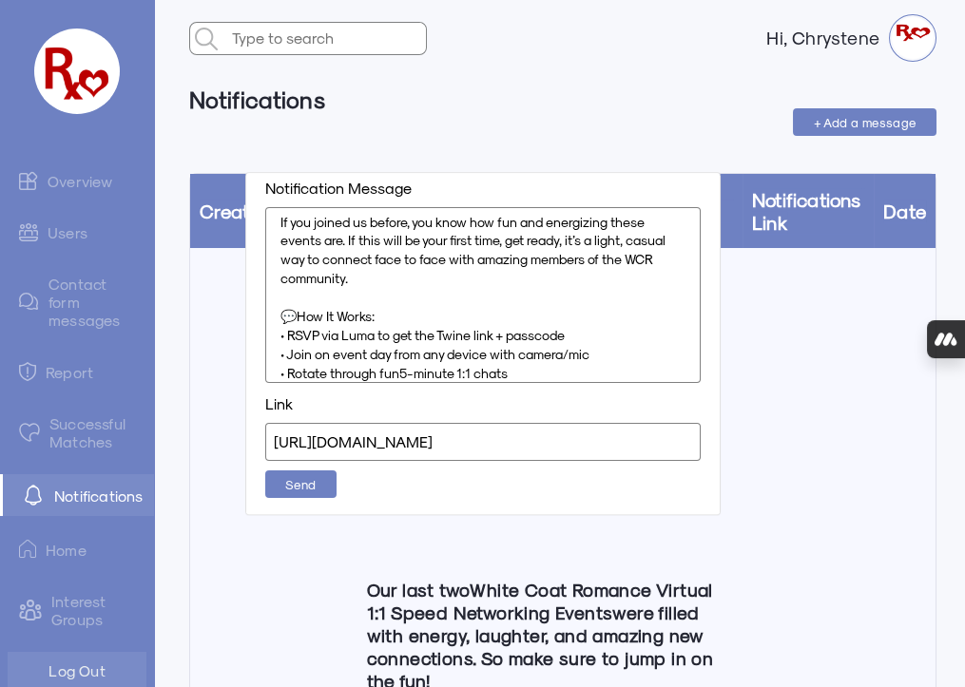
click at [396, 279] on p "If you joined us before, you know how fun and energizing these events are. If t…" at bounding box center [482, 251] width 405 height 76
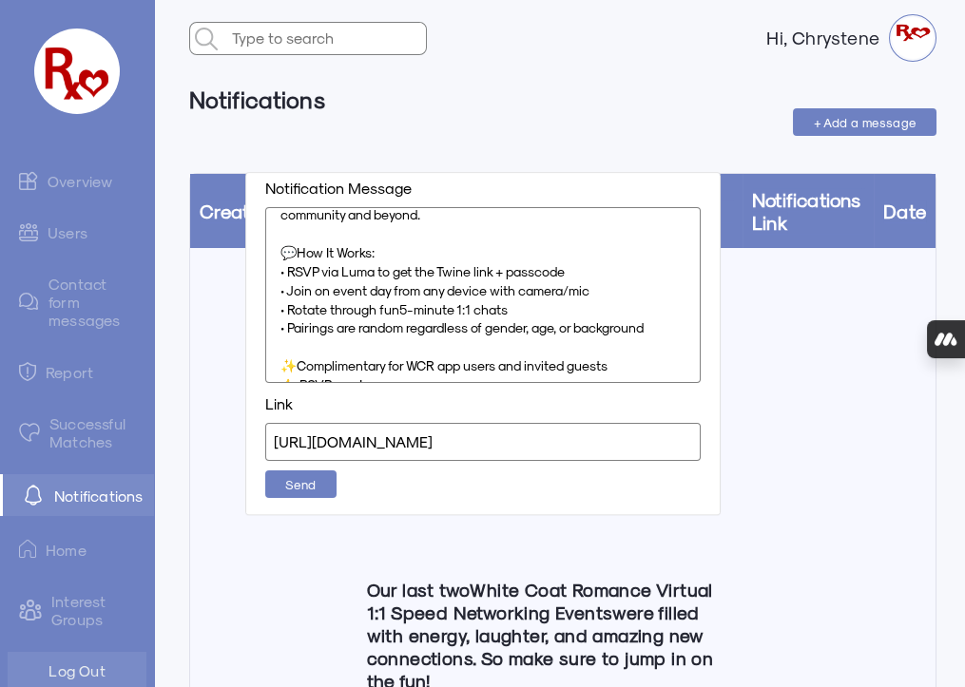
scroll to position [244, 0]
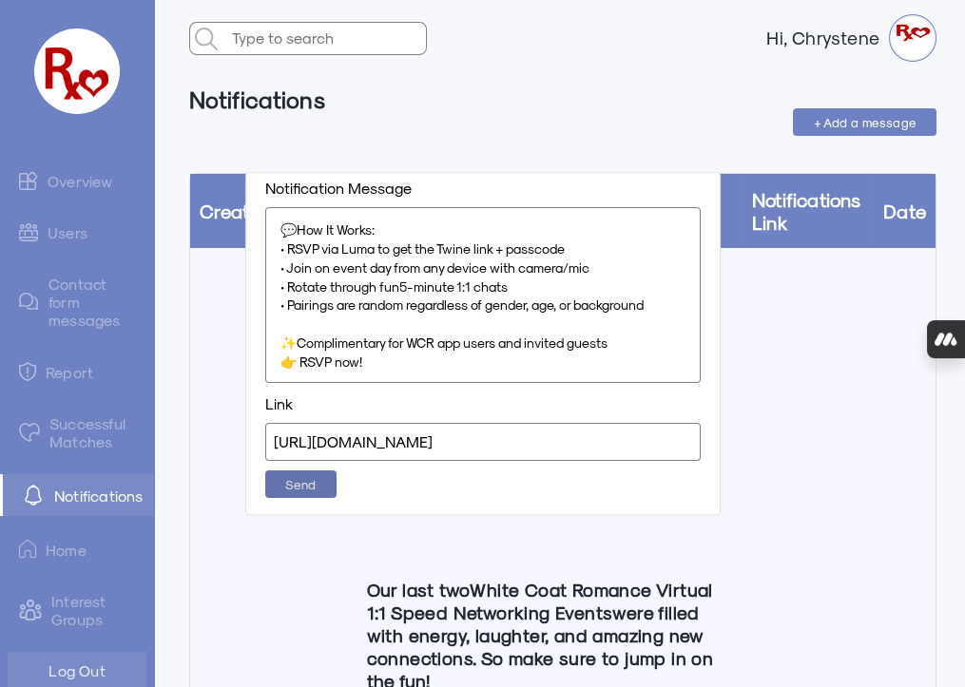
click at [299, 485] on span "Send" at bounding box center [300, 484] width 31 height 14
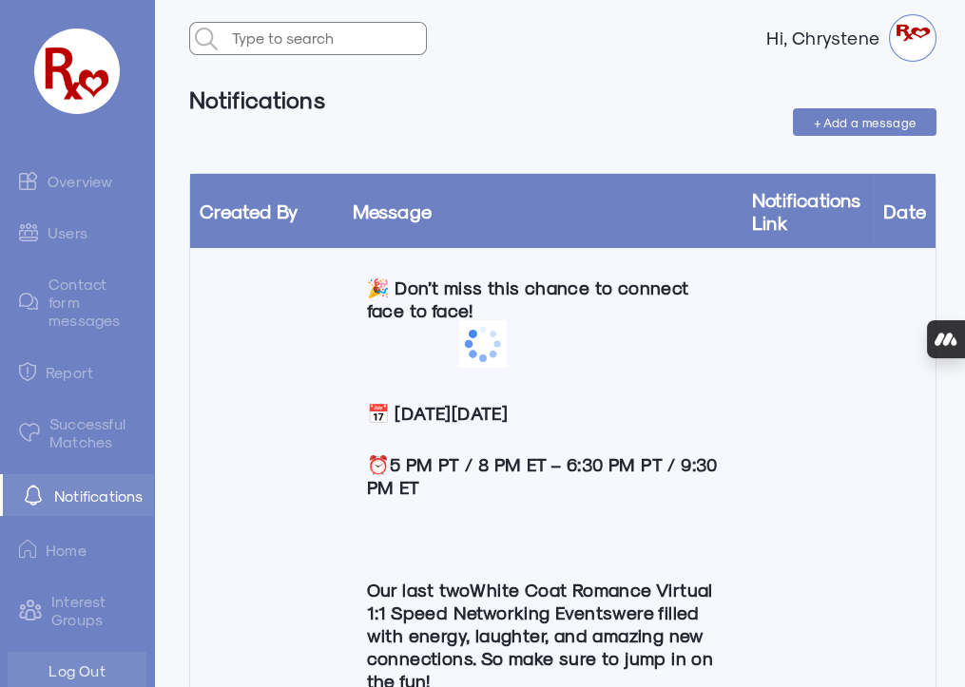
scroll to position [0, 0]
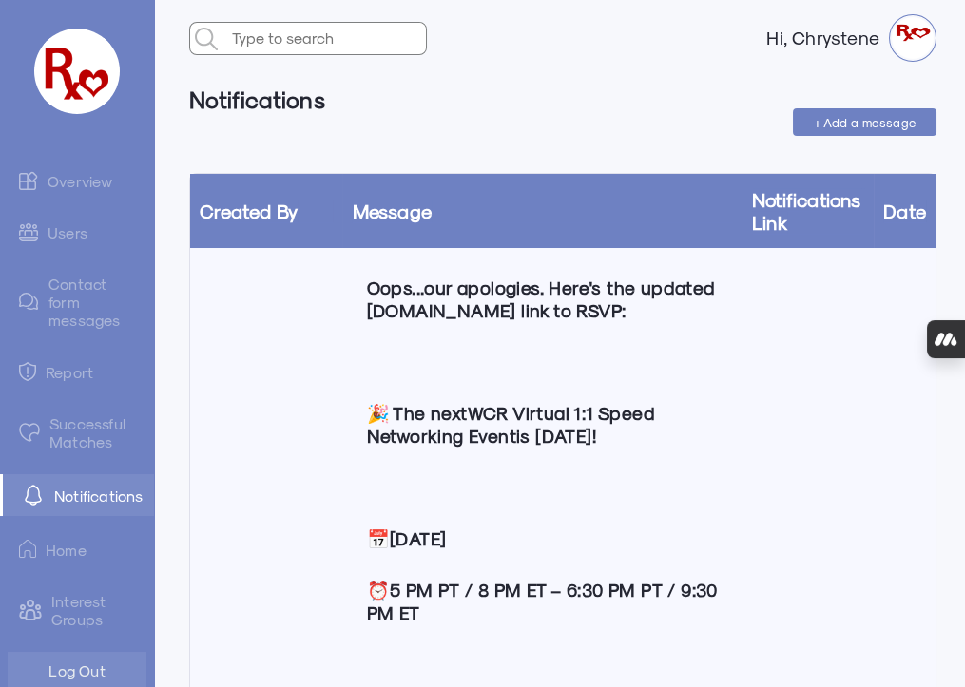
click at [76, 183] on link "Overview" at bounding box center [77, 181] width 154 height 38
